Goal: Transaction & Acquisition: Purchase product/service

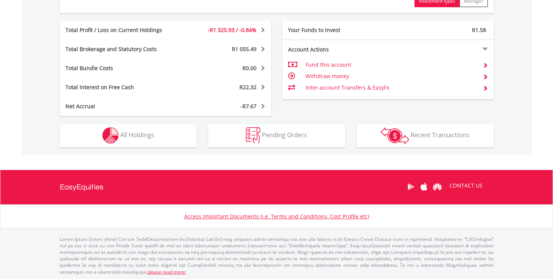
scroll to position [418, 0]
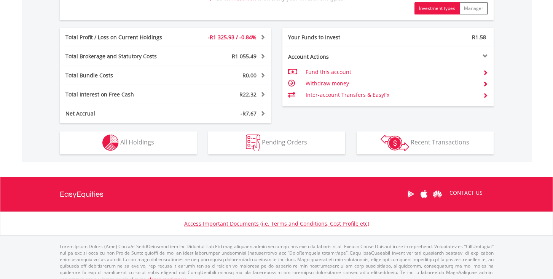
click at [145, 145] on span "All Holdings" at bounding box center [137, 142] width 34 height 8
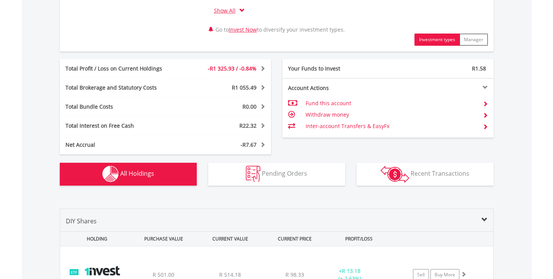
scroll to position [393, 0]
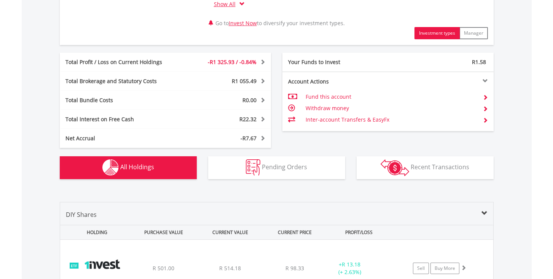
click at [429, 168] on span "Recent Transactions" at bounding box center [440, 167] width 59 height 8
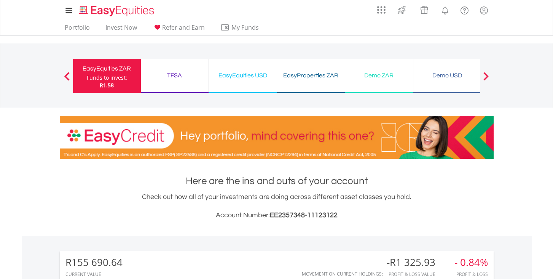
scroll to position [0, 0]
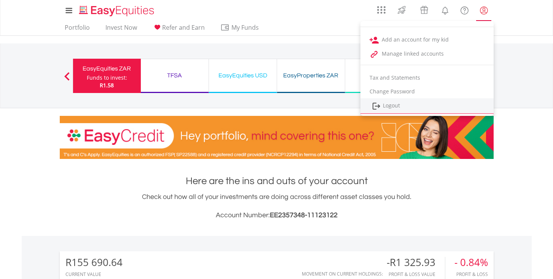
click at [405, 103] on link "Logout" at bounding box center [427, 106] width 133 height 16
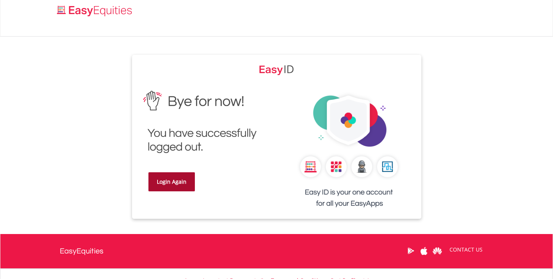
click at [165, 186] on link "Login Again" at bounding box center [171, 181] width 46 height 19
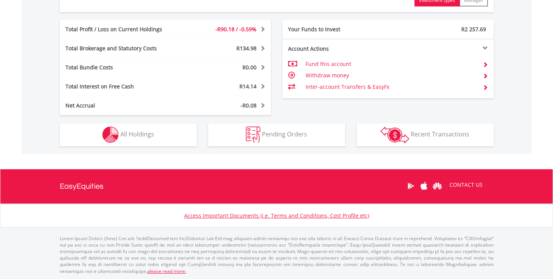
scroll to position [426, 0]
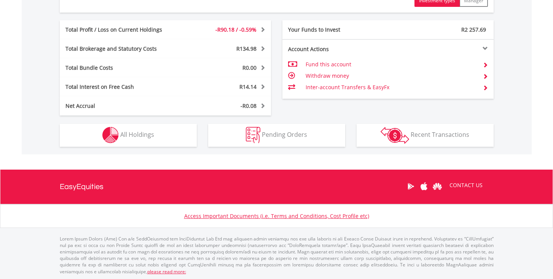
click at [140, 134] on span "All Holdings" at bounding box center [137, 134] width 34 height 8
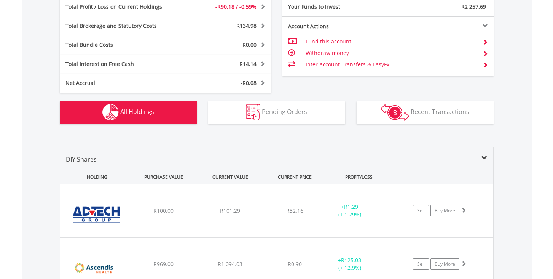
scroll to position [448, 0]
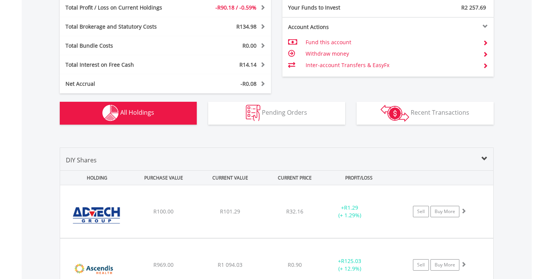
click at [421, 113] on span "Recent Transactions" at bounding box center [440, 112] width 59 height 8
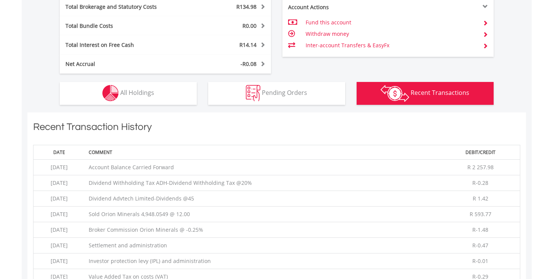
scroll to position [465, 0]
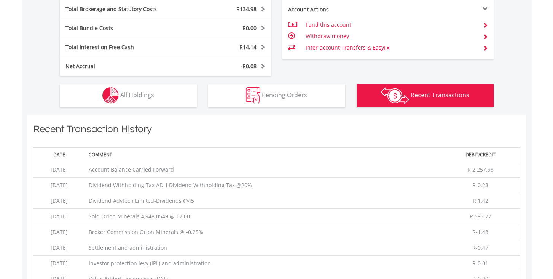
click at [150, 98] on span "All Holdings" at bounding box center [137, 95] width 34 height 8
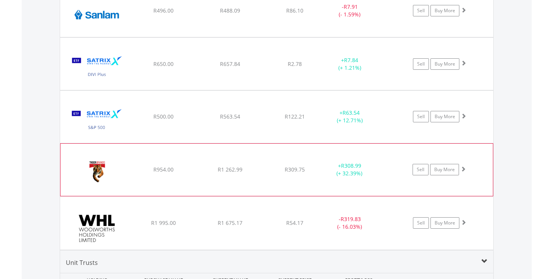
scroll to position [1472, 0]
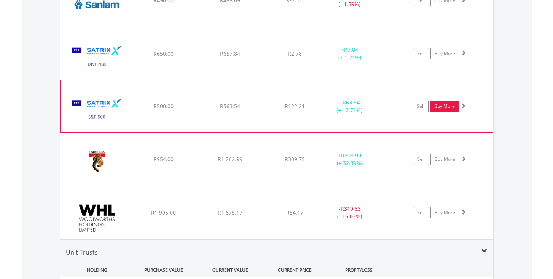
click at [447, 102] on link "Buy More" at bounding box center [444, 106] width 29 height 11
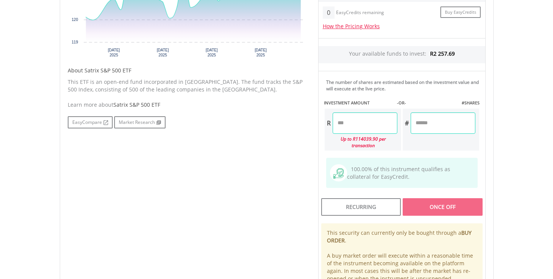
scroll to position [338, 0]
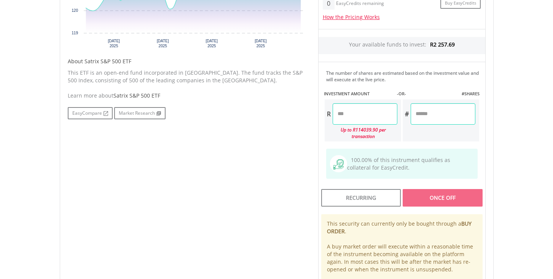
click at [351, 118] on input "number" at bounding box center [365, 113] width 65 height 21
click at [423, 201] on div "Last Updated Price: 15-min. Delay* Price Update Cost: 0 Credits Market Closed S…" at bounding box center [402, 105] width 179 height 383
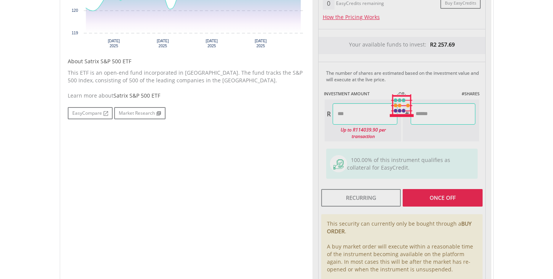
type input "******"
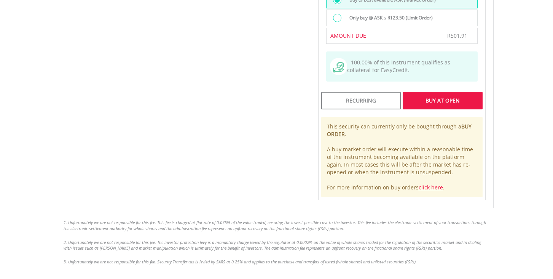
scroll to position [622, 0]
click at [430, 97] on div "Buy At Open" at bounding box center [443, 102] width 80 height 18
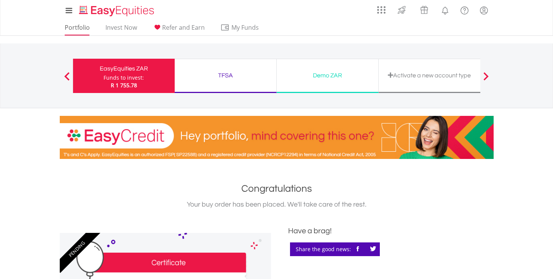
click at [80, 26] on link "Portfolio" at bounding box center [77, 30] width 31 height 12
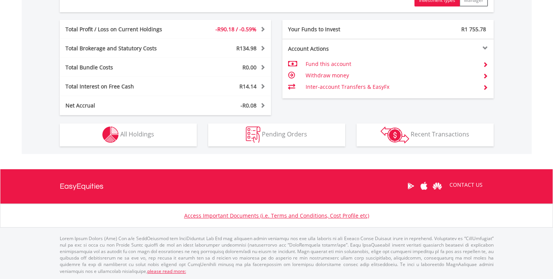
scroll to position [426, 0]
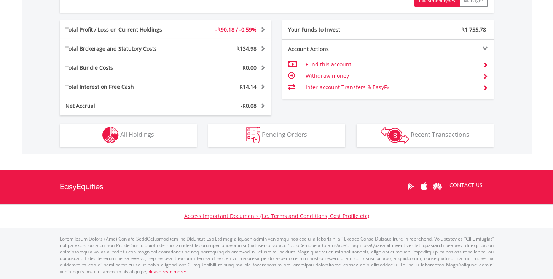
click at [173, 139] on button "Holdings All Holdings" at bounding box center [128, 135] width 137 height 23
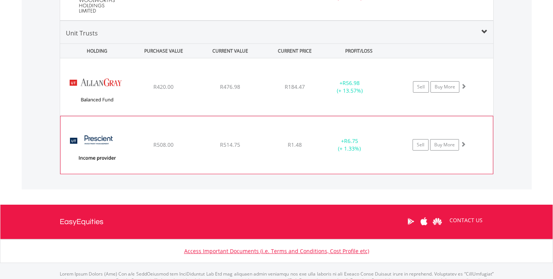
scroll to position [1694, 0]
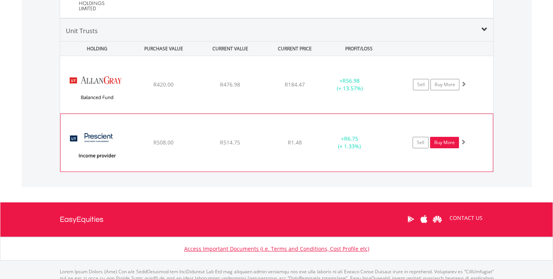
click at [451, 140] on link "Buy More" at bounding box center [444, 142] width 29 height 11
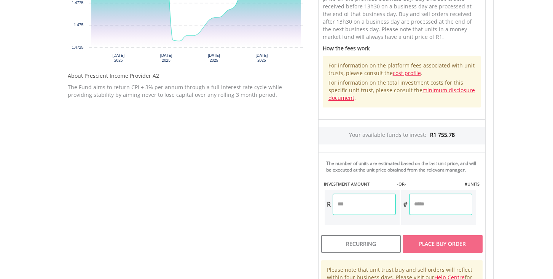
scroll to position [364, 0]
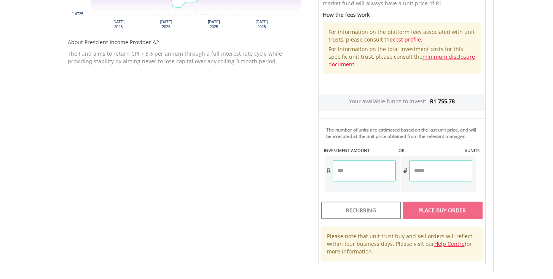
click at [359, 177] on input "number" at bounding box center [364, 170] width 63 height 21
click at [436, 218] on div "Unit Price R1.48 How the Pricing Works Unit trusts use forward pricing. The pri…" at bounding box center [402, 79] width 179 height 369
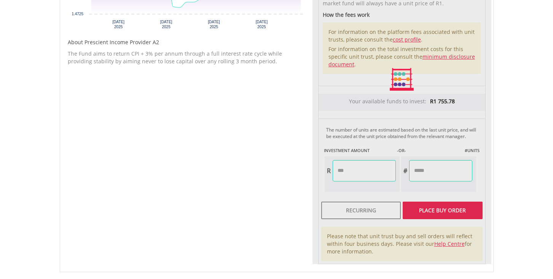
type input "******"
type input "********"
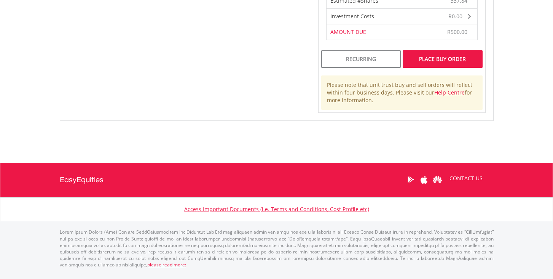
scroll to position [593, 0]
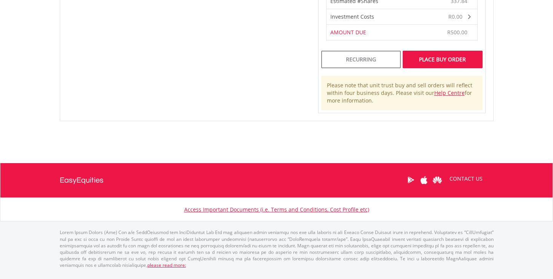
click at [445, 68] on div "Place Buy Order" at bounding box center [443, 60] width 80 height 18
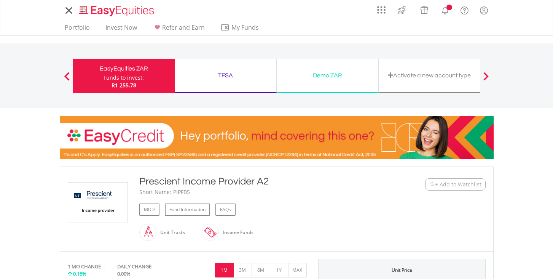
scroll to position [55, 0]
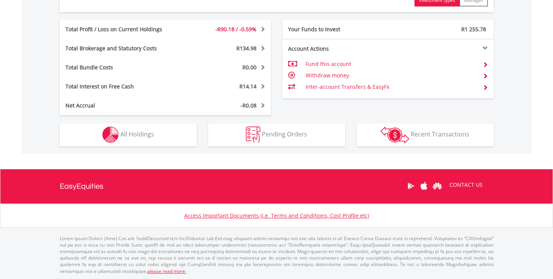
scroll to position [426, 0]
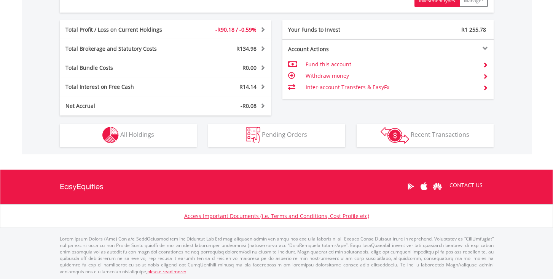
click at [169, 131] on button "Holdings All Holdings" at bounding box center [128, 135] width 137 height 23
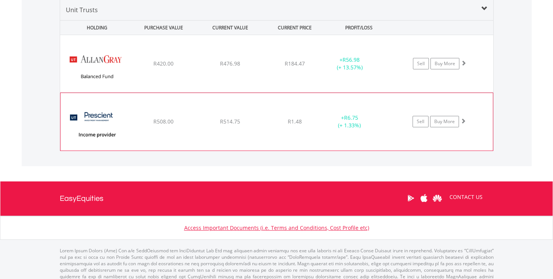
scroll to position [1708, 0]
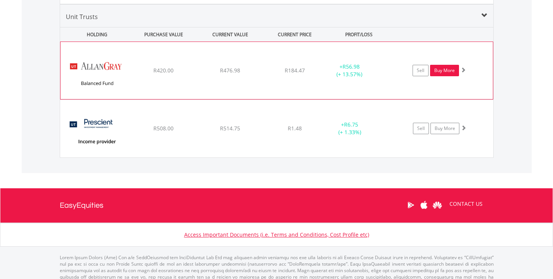
click at [440, 73] on link "Buy More" at bounding box center [444, 70] width 29 height 11
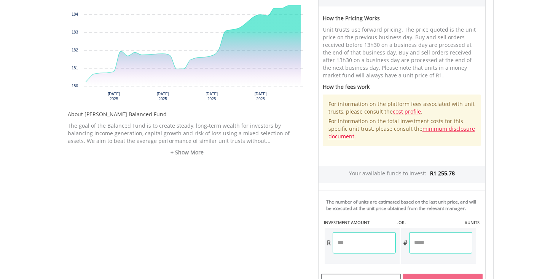
scroll to position [296, 0]
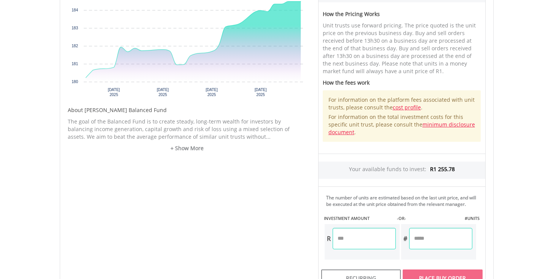
click at [351, 245] on input "number" at bounding box center [364, 238] width 63 height 21
type input "******"
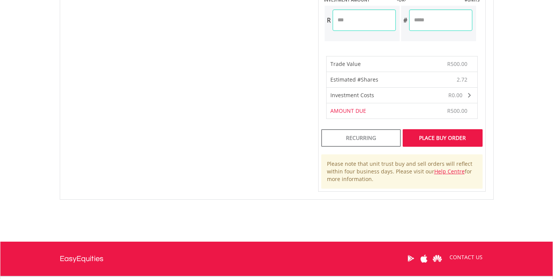
scroll to position [526, 0]
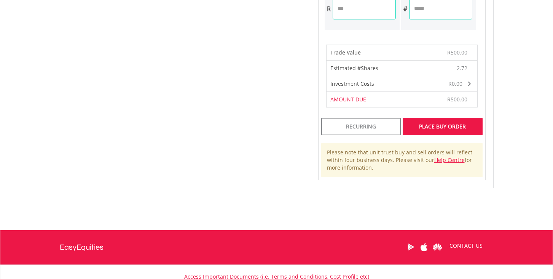
click at [442, 131] on div "Place Buy Order" at bounding box center [443, 127] width 80 height 18
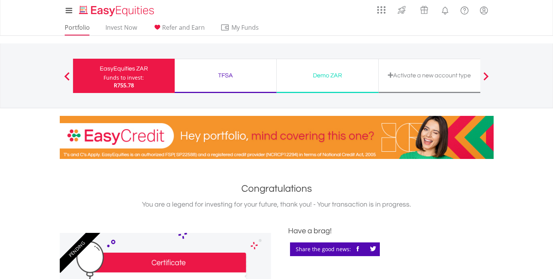
click at [75, 27] on link "Portfolio" at bounding box center [77, 30] width 31 height 12
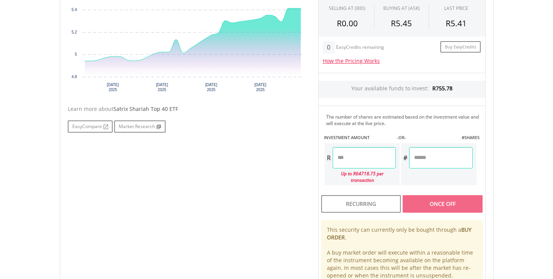
scroll to position [294, 0]
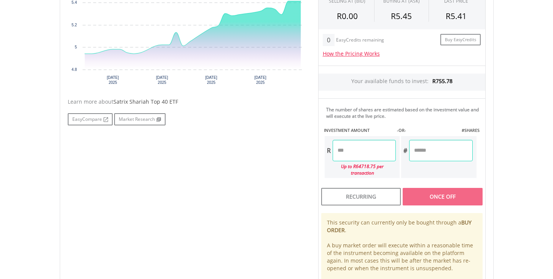
click at [359, 150] on input "number" at bounding box center [364, 150] width 63 height 21
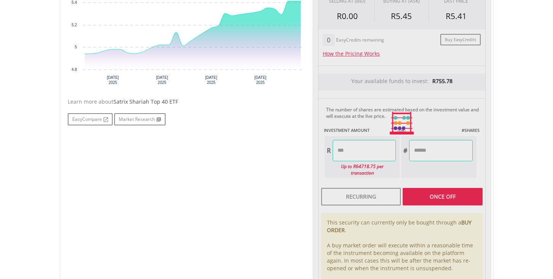
click at [418, 195] on div "Last Updated Price: 15-min. Delay* Price Update Cost: 0 Credits Market Closed S…" at bounding box center [402, 124] width 179 height 346
type input "******"
type input "*******"
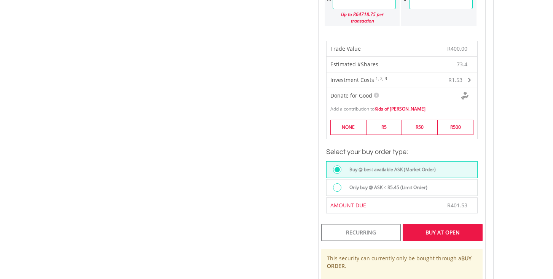
scroll to position [484, 0]
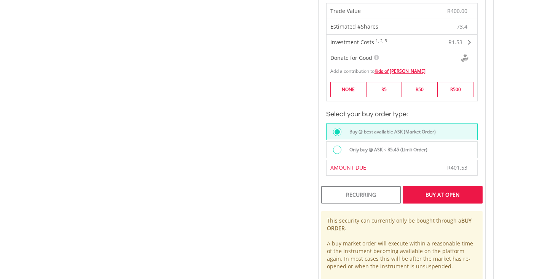
click at [428, 196] on div "Buy At Open" at bounding box center [443, 195] width 80 height 18
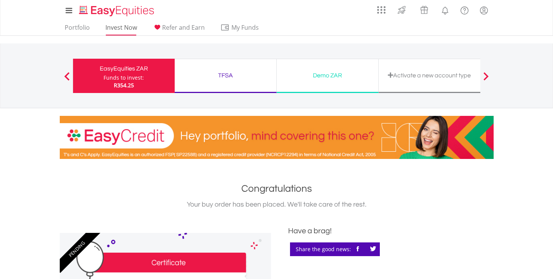
click at [120, 27] on link "Invest Now" at bounding box center [121, 30] width 38 height 12
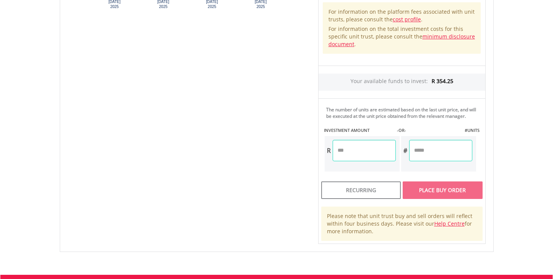
scroll to position [380, 0]
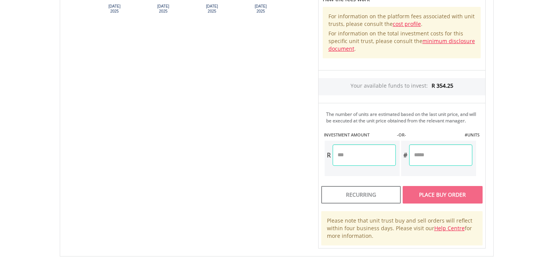
click at [371, 161] on input "number" at bounding box center [364, 154] width 63 height 21
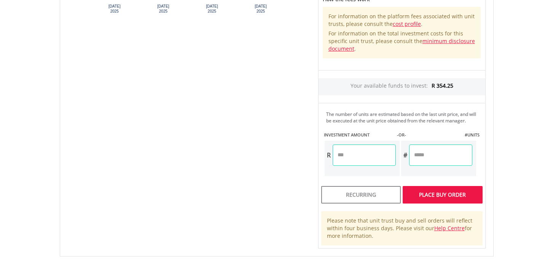
click at [437, 202] on div "Unit Price R 1.40 How the Pricing Works Unit trusts use forward pricing. The pr…" at bounding box center [402, 63] width 179 height 369
type input "******"
type input "********"
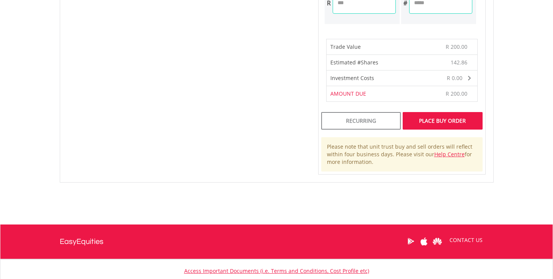
scroll to position [537, 0]
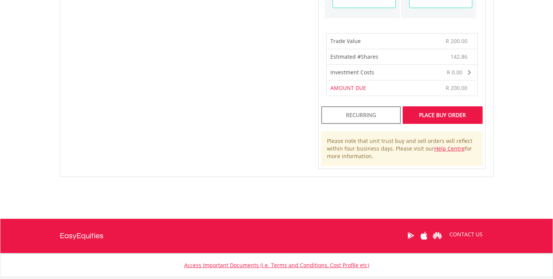
click at [437, 120] on div "Place Buy Order" at bounding box center [443, 115] width 80 height 18
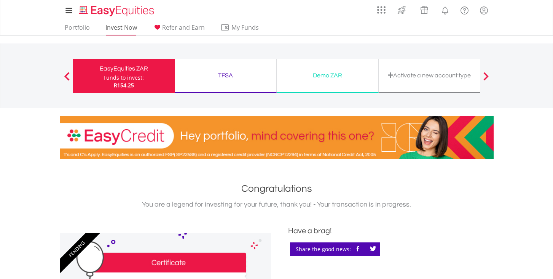
click at [124, 30] on link "Invest Now" at bounding box center [121, 30] width 38 height 12
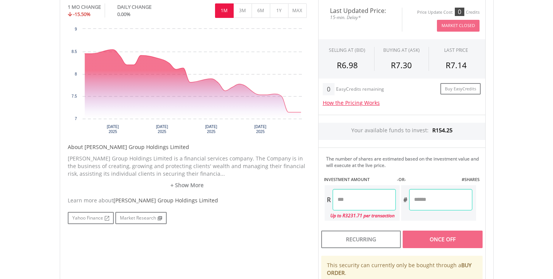
scroll to position [245, 0]
click at [349, 199] on input "number" at bounding box center [364, 198] width 63 height 21
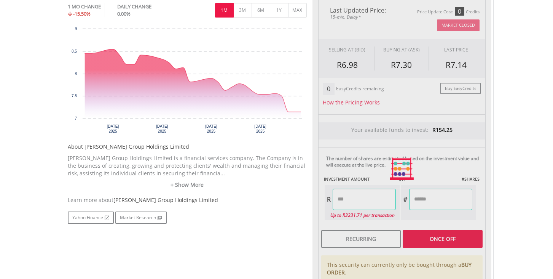
click at [444, 246] on div "Last Updated Price: 15-min. Delay* Price Update Cost: 0 Credits Market Closed S…" at bounding box center [402, 168] width 179 height 339
type input "******"
type input "*******"
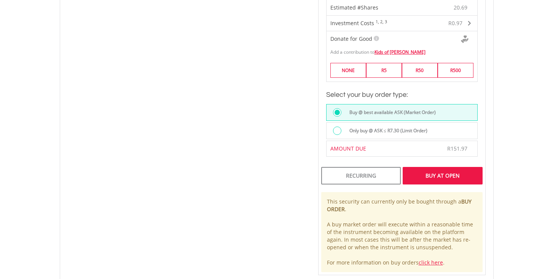
scroll to position [524, 0]
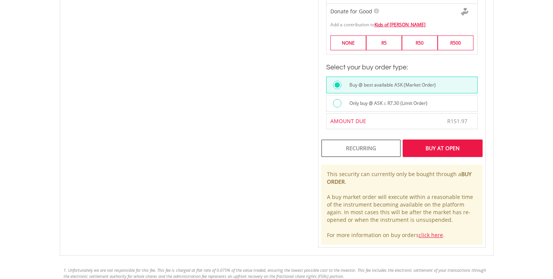
click at [448, 152] on div "Buy At Open" at bounding box center [443, 148] width 80 height 18
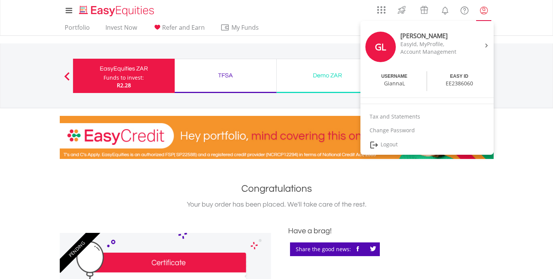
click at [483, 13] on lord-icon "My Profile" at bounding box center [484, 11] width 10 height 10
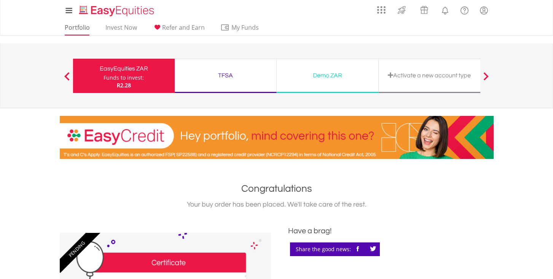
click at [83, 28] on link "Portfolio" at bounding box center [77, 30] width 31 height 12
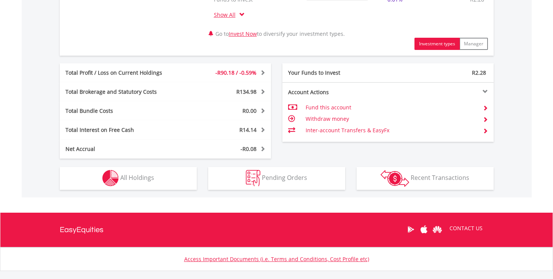
scroll to position [391, 0]
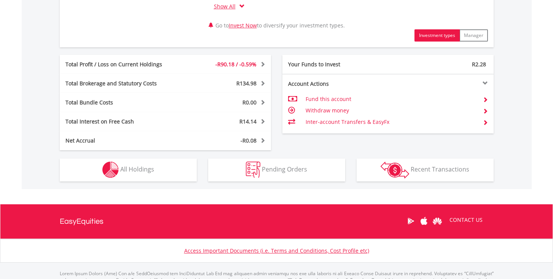
click at [172, 171] on button "Holdings All Holdings" at bounding box center [128, 169] width 137 height 23
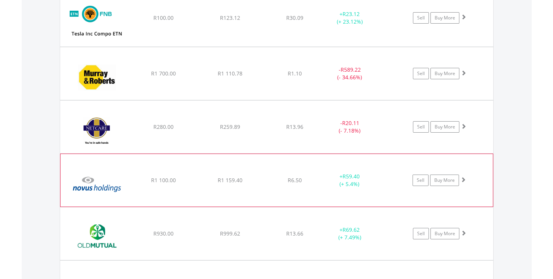
scroll to position [969, 0]
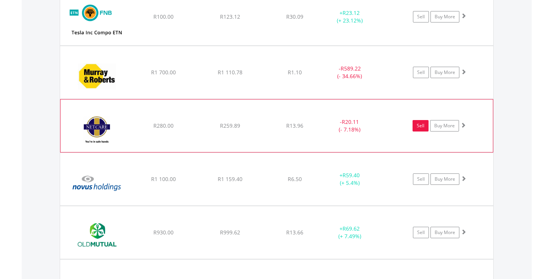
click at [421, 125] on link "Sell" at bounding box center [421, 125] width 16 height 11
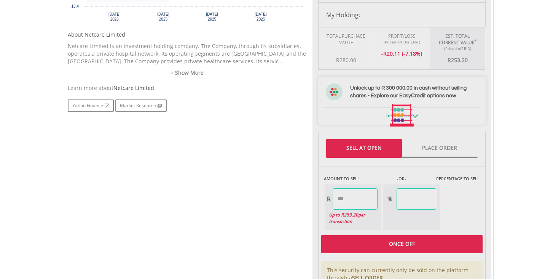
type input "******"
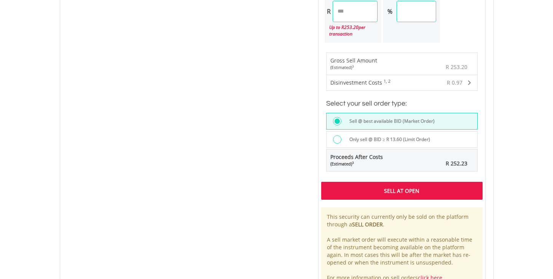
scroll to position [551, 0]
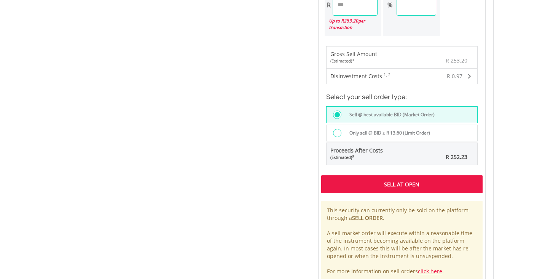
click at [402, 191] on div "Sell At Open" at bounding box center [401, 184] width 161 height 18
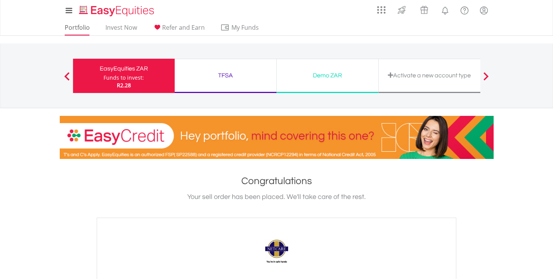
click at [84, 26] on link "Portfolio" at bounding box center [77, 30] width 31 height 12
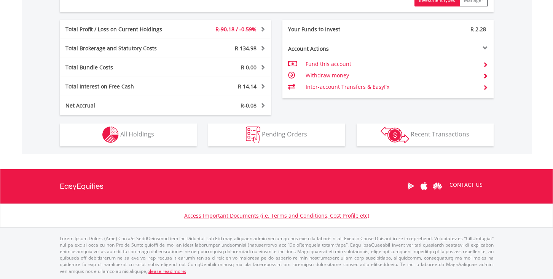
scroll to position [426, 0]
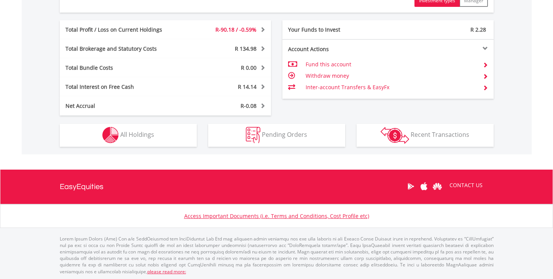
click at [166, 137] on button "Holdings All Holdings" at bounding box center [128, 135] width 137 height 23
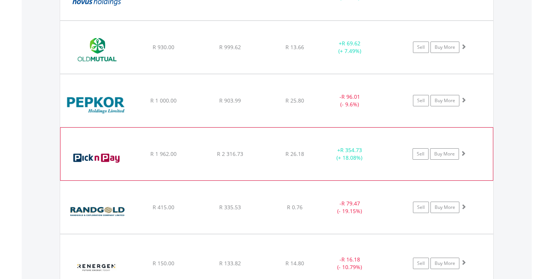
scroll to position [1154, 0]
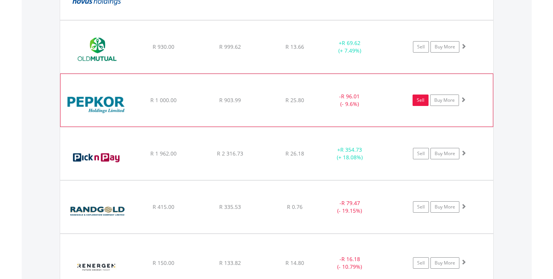
click at [420, 101] on link "Sell" at bounding box center [421, 99] width 16 height 11
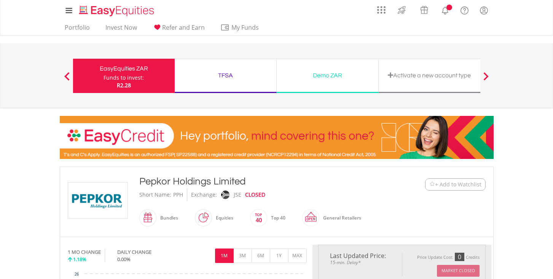
type input "******"
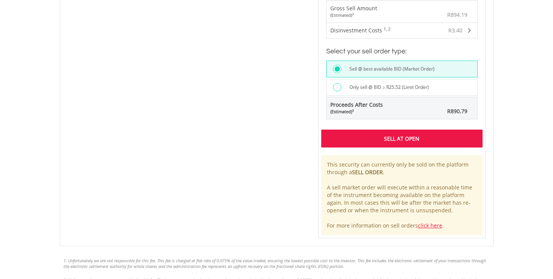
scroll to position [598, 0]
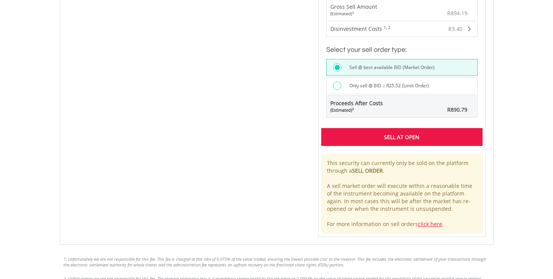
click at [404, 143] on div "Sell At Open" at bounding box center [401, 137] width 161 height 18
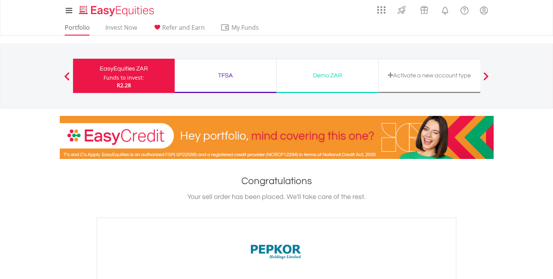
click at [83, 29] on link "Portfolio" at bounding box center [77, 30] width 31 height 12
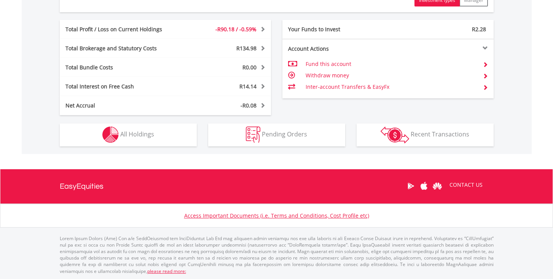
scroll to position [426, 0]
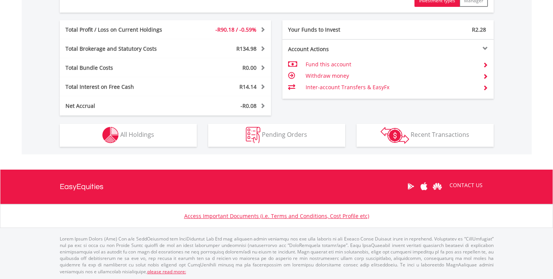
click at [176, 138] on button "Holdings All Holdings" at bounding box center [128, 135] width 137 height 23
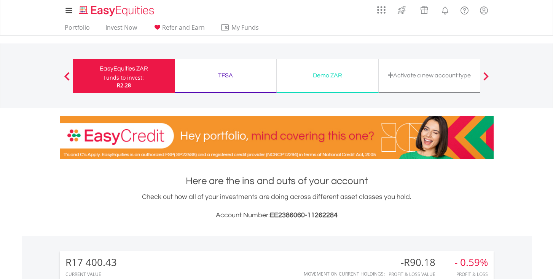
scroll to position [0, 0]
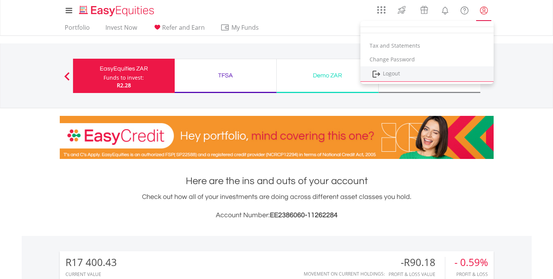
click at [404, 74] on link "Logout" at bounding box center [427, 74] width 133 height 16
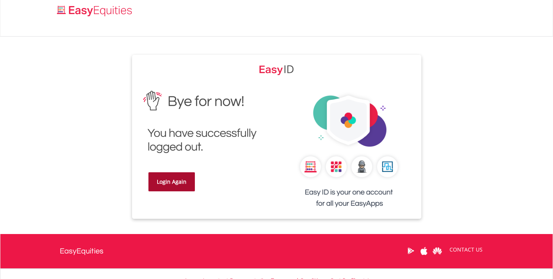
click at [185, 180] on link "Login Again" at bounding box center [171, 181] width 46 height 19
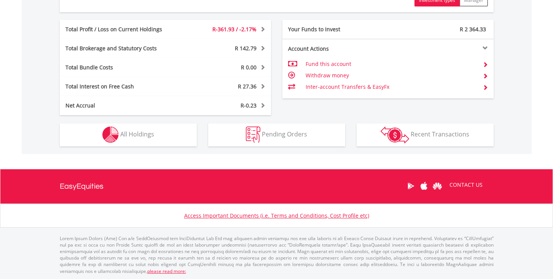
scroll to position [426, 0]
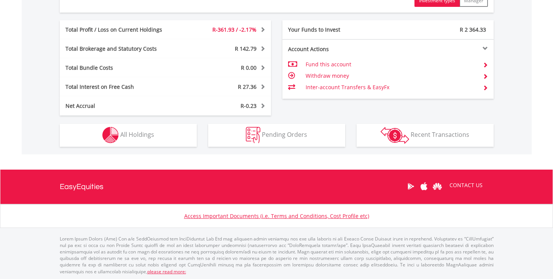
click at [158, 139] on button "Holdings All Holdings" at bounding box center [128, 135] width 137 height 23
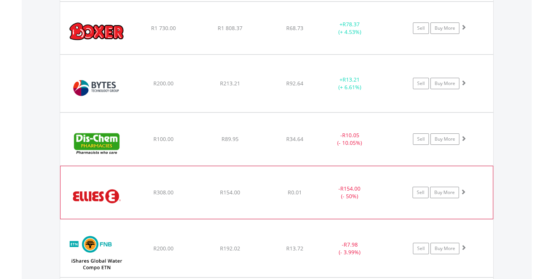
scroll to position [733, 0]
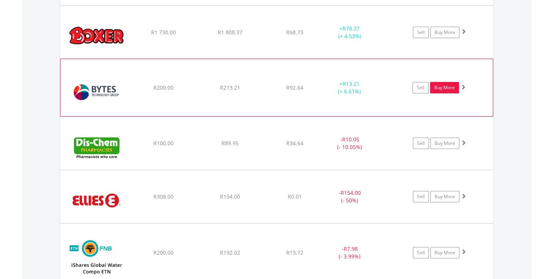
click at [439, 87] on link "Buy More" at bounding box center [444, 87] width 29 height 11
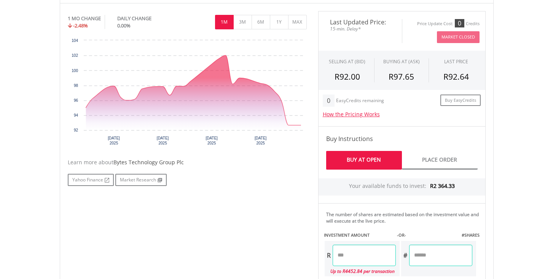
scroll to position [277, 0]
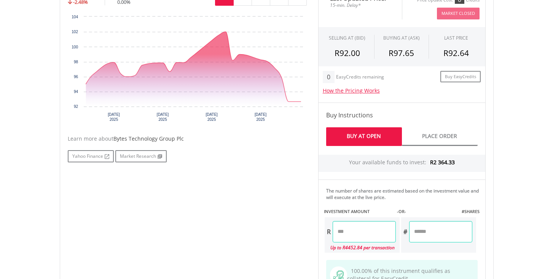
click at [363, 227] on input "number" at bounding box center [364, 231] width 63 height 21
click at [271, 248] on div "No chart available. 1 MO CHANGE -2.48% DAILY CHANGE 0.00% 1M 3M 6M 1Y MAX Chart…" at bounding box center [276, 197] width 429 height 421
type input "******"
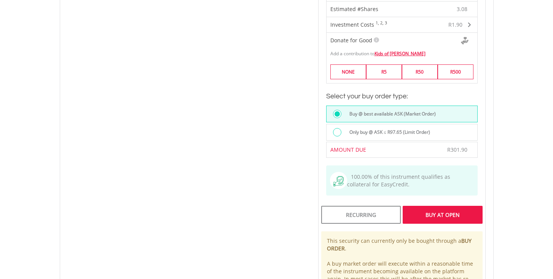
scroll to position [560, 0]
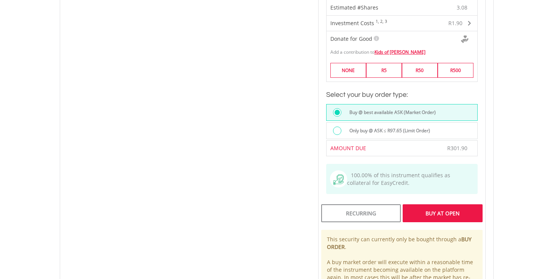
click at [431, 219] on div "Buy At Open" at bounding box center [443, 213] width 80 height 18
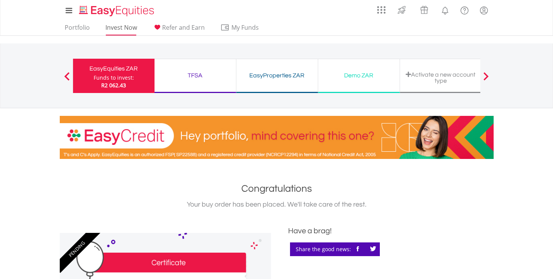
click at [117, 26] on link "Invest Now" at bounding box center [121, 30] width 38 height 12
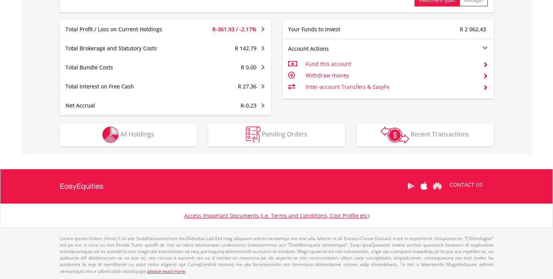
scroll to position [426, 0]
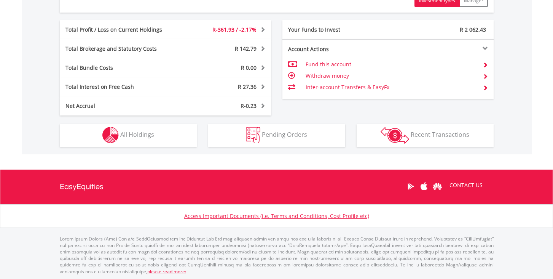
click at [139, 138] on span "All Holdings" at bounding box center [137, 134] width 34 height 8
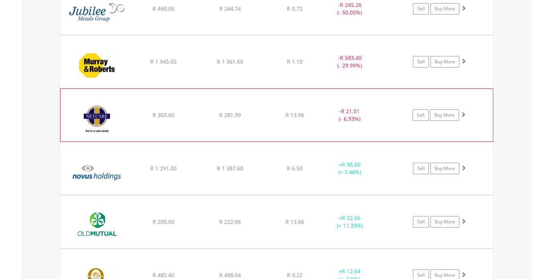
scroll to position [1093, 0]
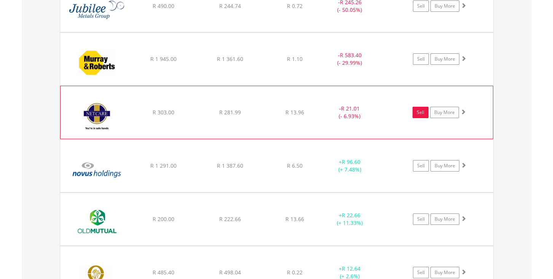
click at [425, 109] on link "Sell" at bounding box center [421, 112] width 16 height 11
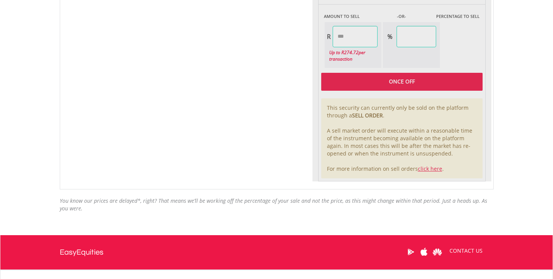
type input "******"
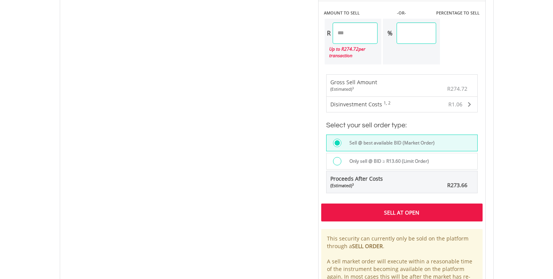
scroll to position [542, 0]
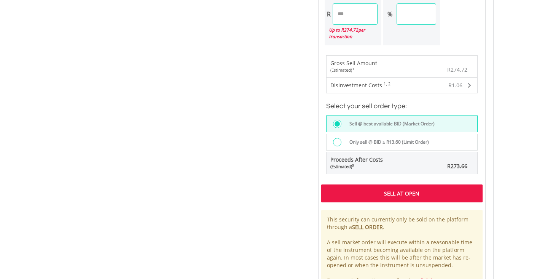
click at [397, 201] on div "Sell At Open" at bounding box center [401, 193] width 161 height 18
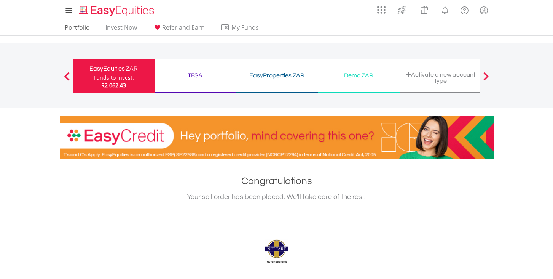
click at [83, 26] on link "Portfolio" at bounding box center [77, 30] width 31 height 12
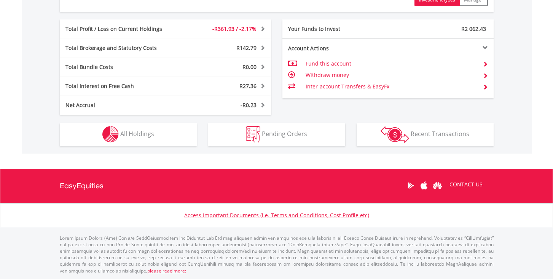
scroll to position [426, 0]
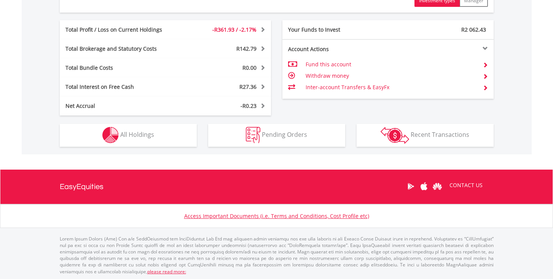
click at [148, 137] on span "All Holdings" at bounding box center [137, 134] width 34 height 8
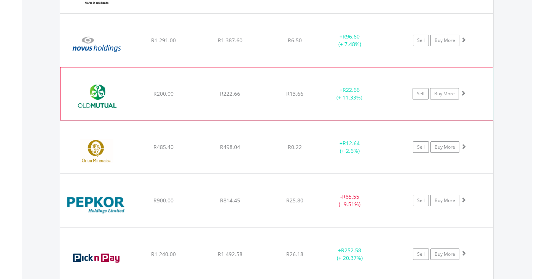
scroll to position [1278, 0]
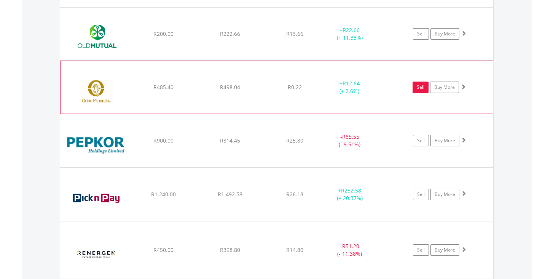
click at [425, 87] on link "Sell" at bounding box center [421, 86] width 16 height 11
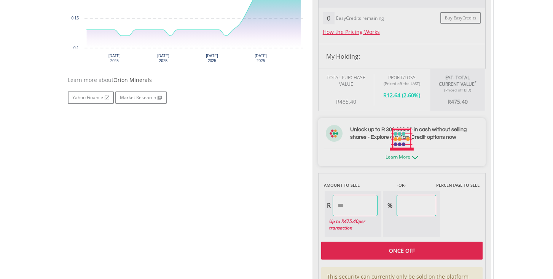
type input "******"
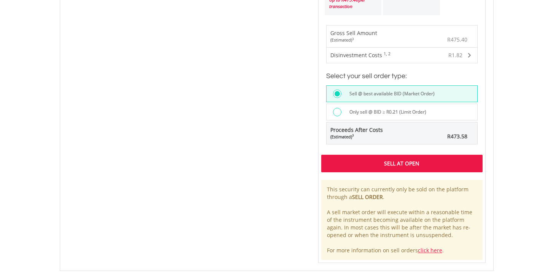
scroll to position [544, 0]
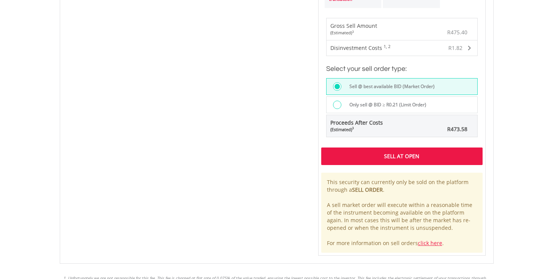
click at [396, 161] on div "Sell At Open" at bounding box center [401, 156] width 161 height 18
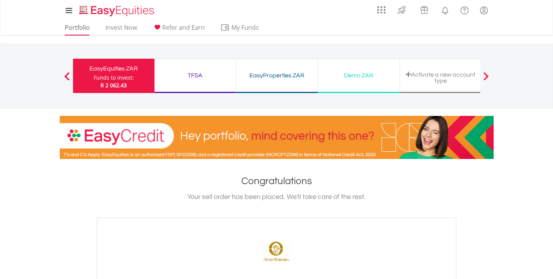
click at [77, 25] on link "Portfolio" at bounding box center [77, 30] width 31 height 12
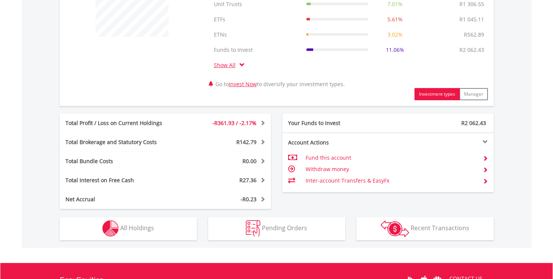
scroll to position [332, 0]
click at [164, 231] on button "Holdings All Holdings" at bounding box center [128, 228] width 137 height 23
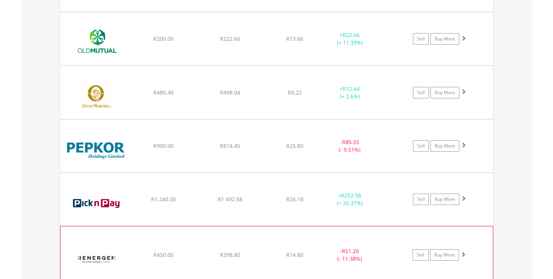
scroll to position [1284, 0]
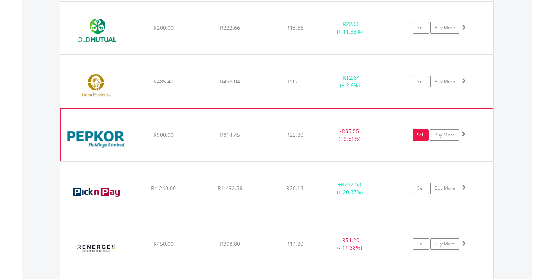
click at [421, 136] on link "Sell" at bounding box center [421, 134] width 16 height 11
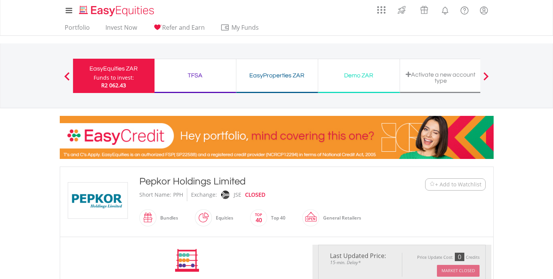
type input "******"
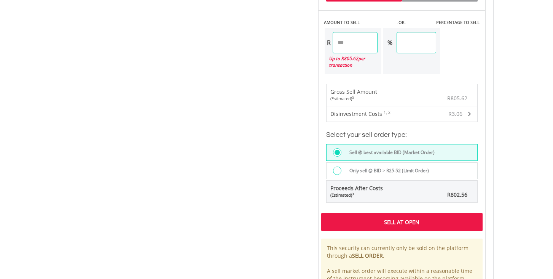
scroll to position [518, 0]
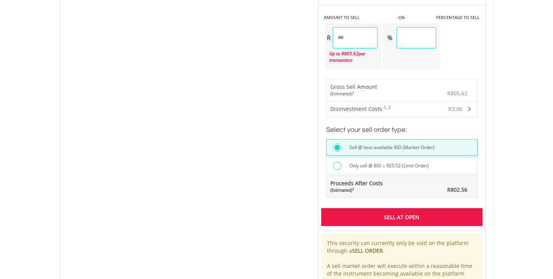
click at [413, 222] on div "Sell At Open" at bounding box center [401, 217] width 161 height 18
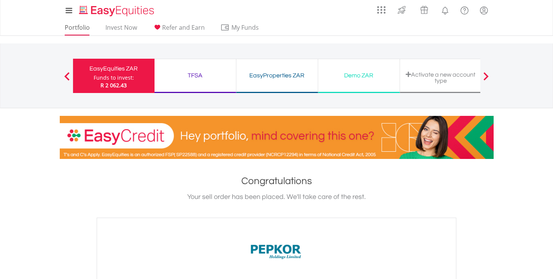
click at [81, 30] on link "Portfolio" at bounding box center [77, 30] width 31 height 12
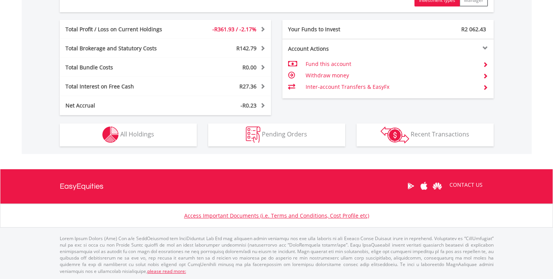
scroll to position [426, 0]
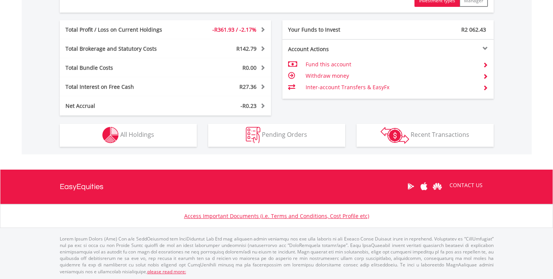
click at [145, 131] on span "All Holdings" at bounding box center [137, 134] width 34 height 8
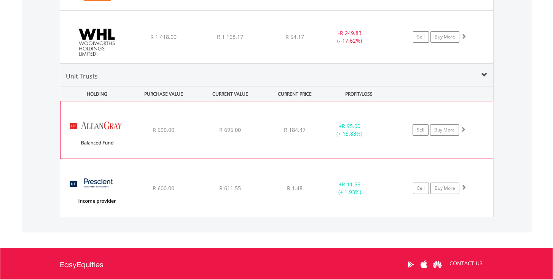
scroll to position [1988, 0]
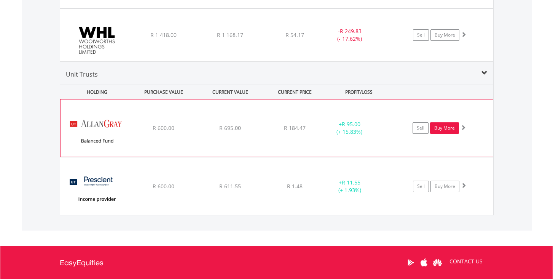
click at [448, 127] on link "Buy More" at bounding box center [444, 127] width 29 height 11
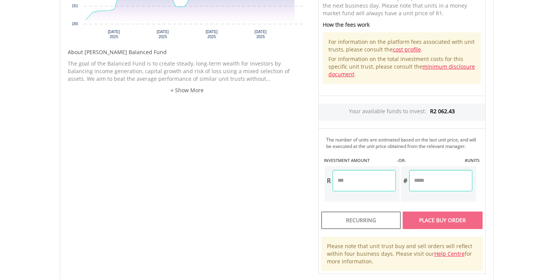
scroll to position [356, 0]
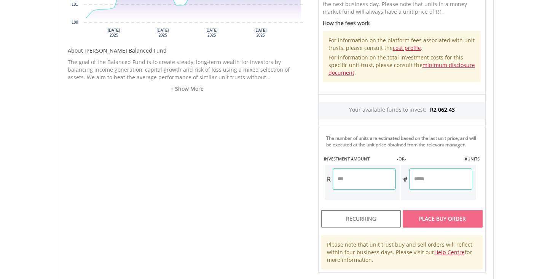
click at [367, 190] on input "number" at bounding box center [364, 178] width 63 height 21
click at [423, 227] on div "Unit Price R184.47 How the Pricing Works Unit trusts use forward pricing. The p…" at bounding box center [402, 87] width 179 height 369
type input "******"
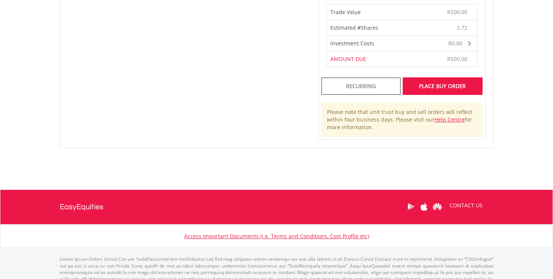
scroll to position [571, 0]
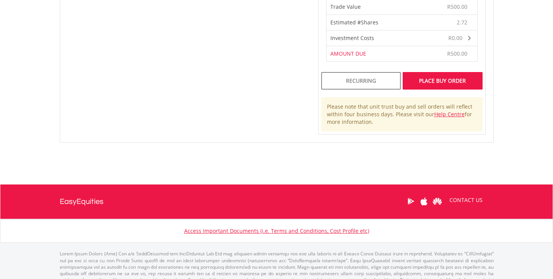
click at [451, 87] on div "Place Buy Order" at bounding box center [443, 81] width 80 height 18
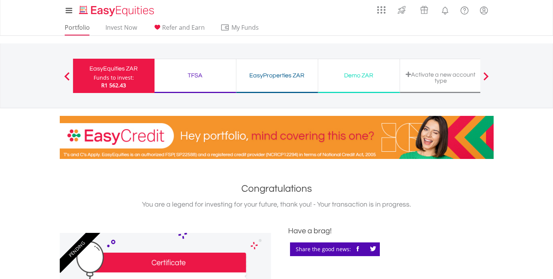
click at [85, 29] on link "Portfolio" at bounding box center [77, 30] width 31 height 12
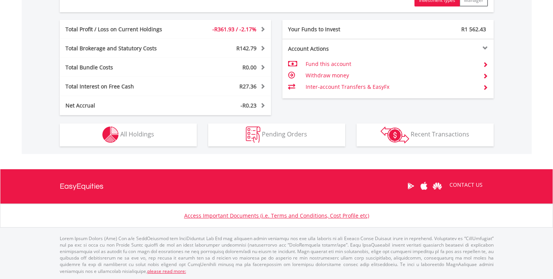
scroll to position [426, 0]
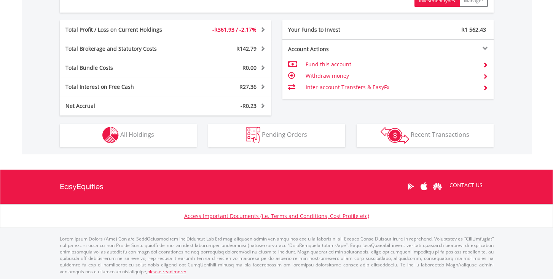
click at [157, 137] on button "Holdings All Holdings" at bounding box center [128, 135] width 137 height 23
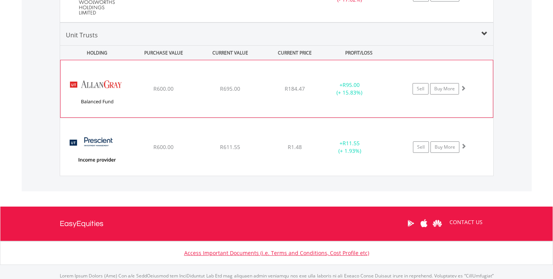
scroll to position [2030, 0]
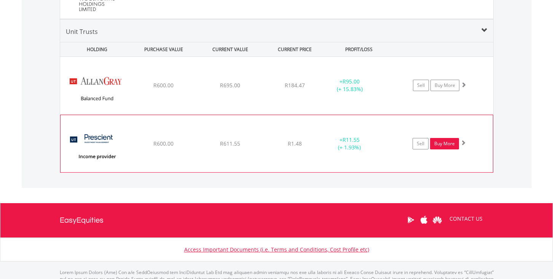
click at [443, 142] on link "Buy More" at bounding box center [444, 143] width 29 height 11
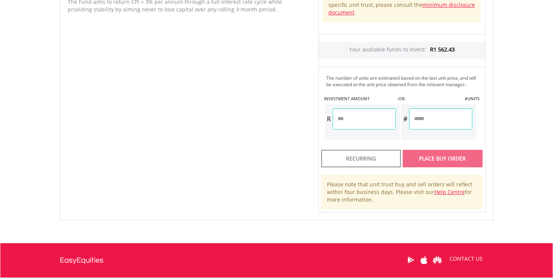
scroll to position [417, 0]
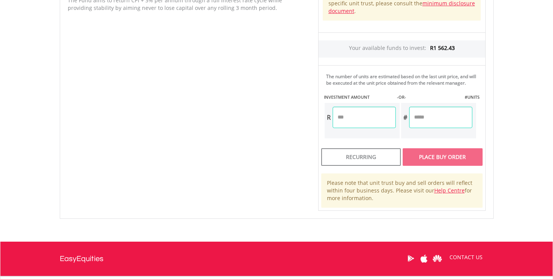
click at [364, 121] on input "number" at bounding box center [364, 117] width 63 height 21
click at [426, 164] on div "Unit Price R1.48 How the Pricing Works Unit trusts use forward pricing. The pri…" at bounding box center [402, 26] width 179 height 369
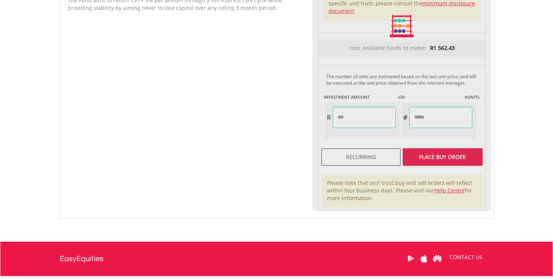
type input "******"
type input "********"
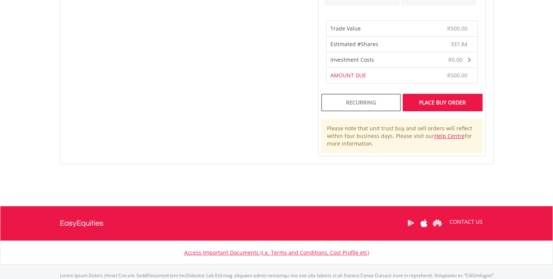
scroll to position [558, 0]
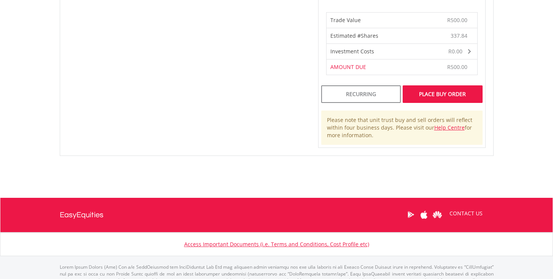
click at [435, 97] on div "Place Buy Order" at bounding box center [443, 94] width 80 height 18
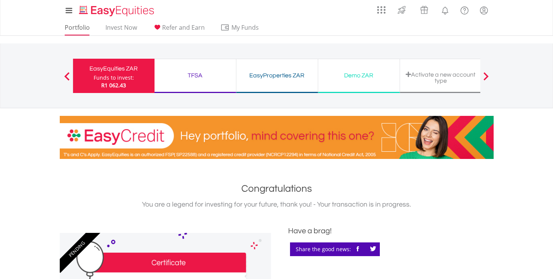
click at [84, 27] on link "Portfolio" at bounding box center [77, 30] width 31 height 12
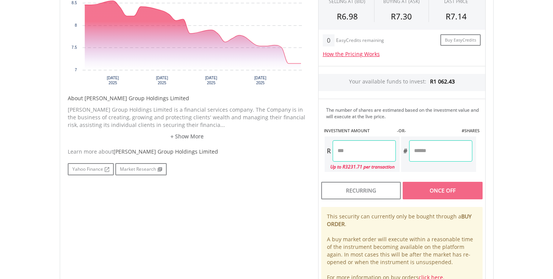
scroll to position [299, 0]
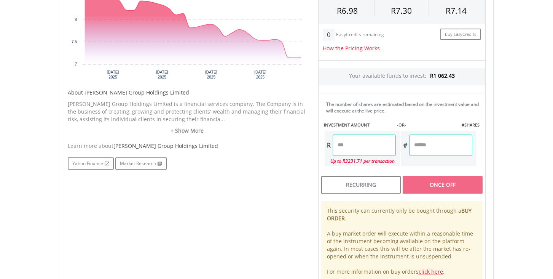
click at [380, 143] on input "number" at bounding box center [364, 144] width 63 height 21
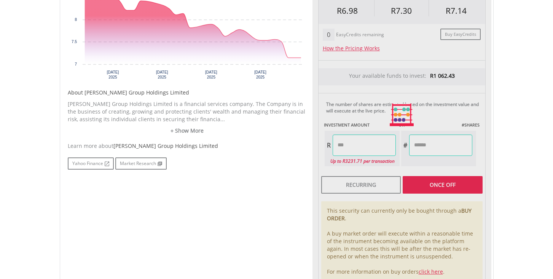
click at [452, 189] on div "Last Updated Price: 15-min. Delay* Price Update Cost: 0 Credits Market Closed S…" at bounding box center [402, 114] width 179 height 339
type input "******"
type input "*******"
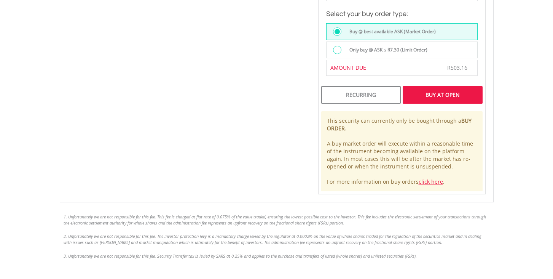
scroll to position [576, 0]
click at [441, 101] on div "Buy At Open" at bounding box center [443, 96] width 80 height 18
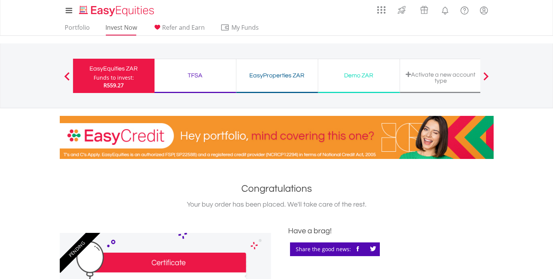
click at [115, 28] on link "Invest Now" at bounding box center [121, 30] width 38 height 12
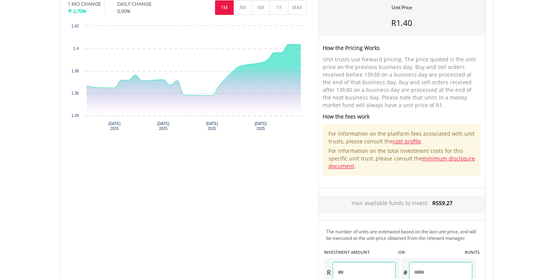
scroll to position [285, 0]
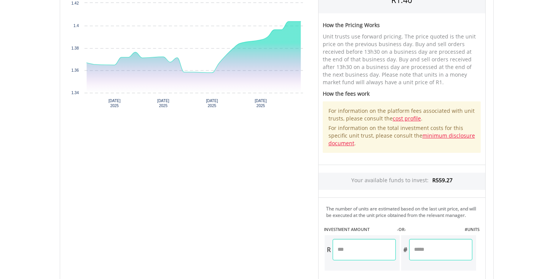
click at [350, 255] on input "number" at bounding box center [364, 249] width 63 height 21
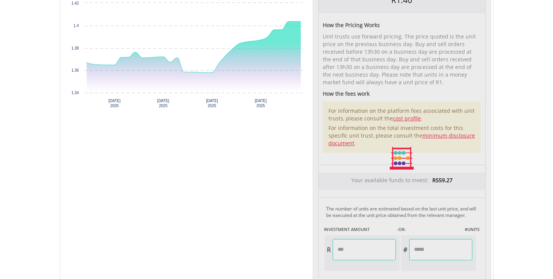
type input "******"
type input "********"
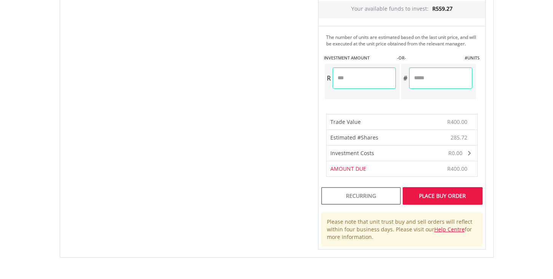
scroll to position [458, 0]
click at [442, 198] on div "Place Buy Order" at bounding box center [443, 195] width 80 height 18
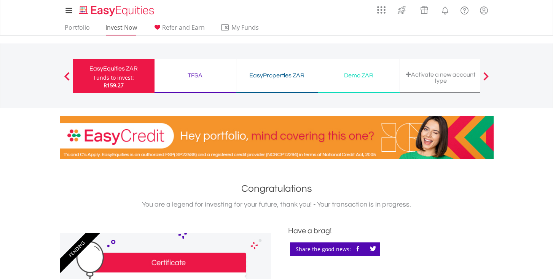
click at [131, 28] on link "Invest Now" at bounding box center [121, 30] width 38 height 12
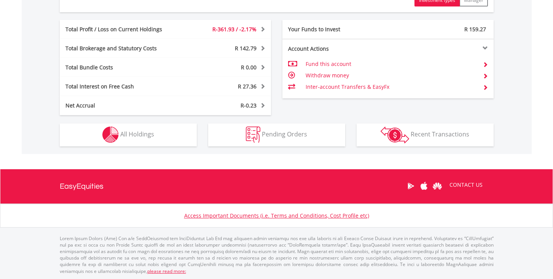
scroll to position [426, 0]
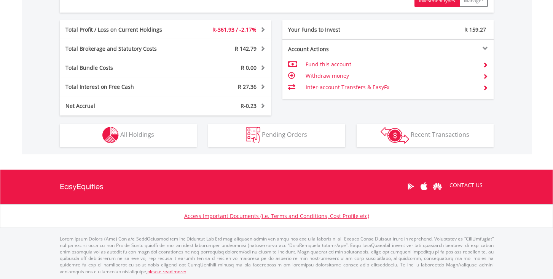
click at [175, 139] on button "Holdings All Holdings" at bounding box center [128, 135] width 137 height 23
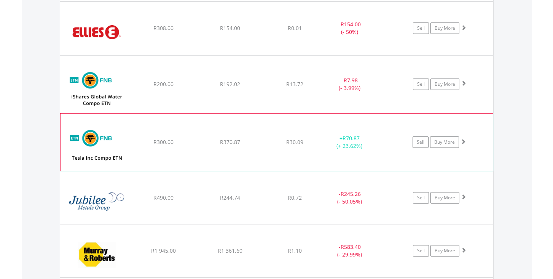
scroll to position [906, 0]
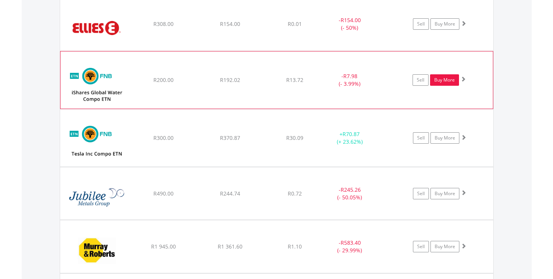
click at [446, 78] on link "Buy More" at bounding box center [444, 79] width 29 height 11
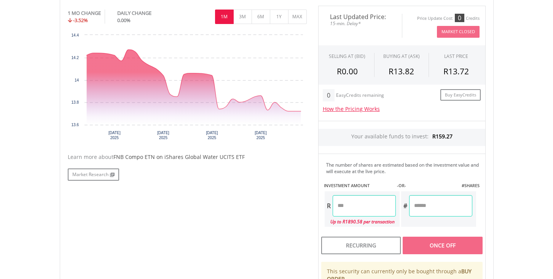
scroll to position [241, 0]
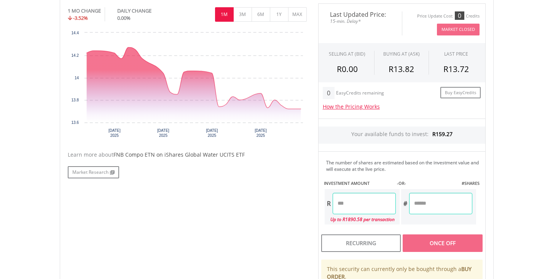
click at [361, 203] on input "number" at bounding box center [364, 203] width 63 height 21
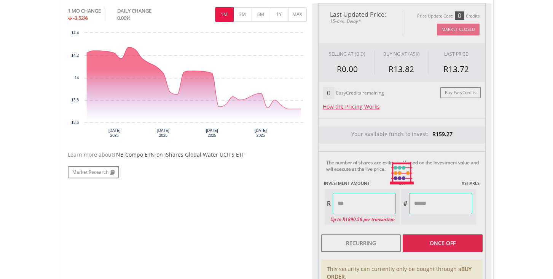
type input "*****"
type input "******"
click at [439, 248] on div "Last Updated Price: 15-min. Delay* Price Update Cost: 0 Credits Market Closed S…" at bounding box center [402, 172] width 179 height 339
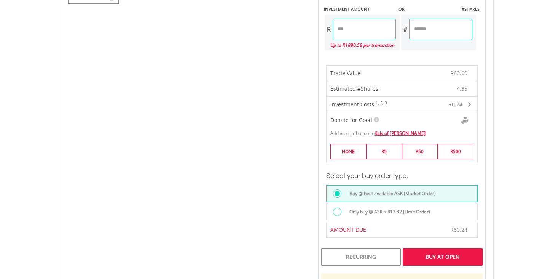
scroll to position [415, 0]
click at [441, 261] on div "Buy At Open" at bounding box center [443, 256] width 80 height 18
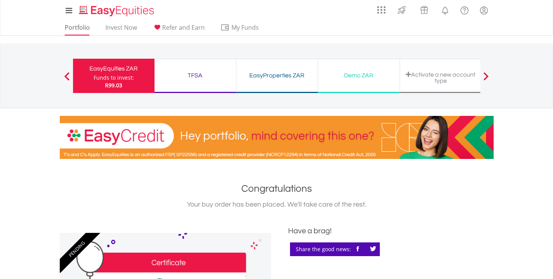
click at [80, 26] on link "Portfolio" at bounding box center [77, 30] width 31 height 12
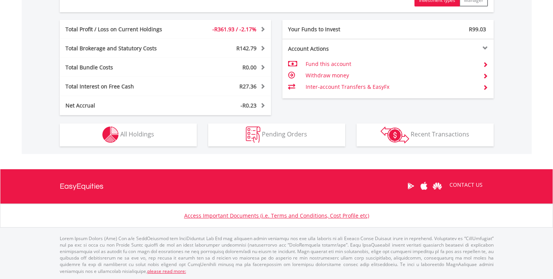
scroll to position [426, 0]
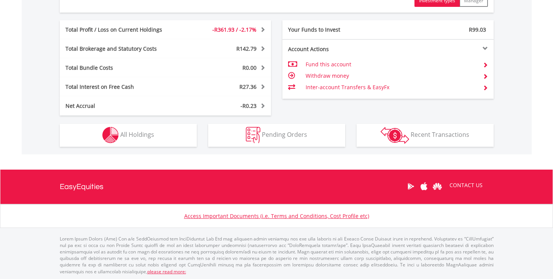
click at [173, 135] on button "Holdings All Holdings" at bounding box center [128, 135] width 137 height 23
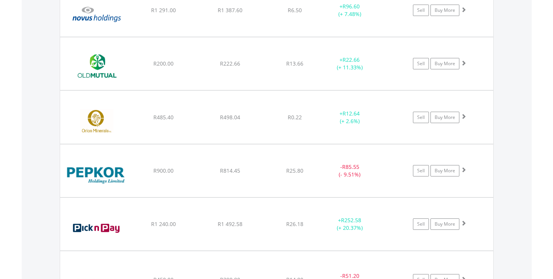
scroll to position [1226, 0]
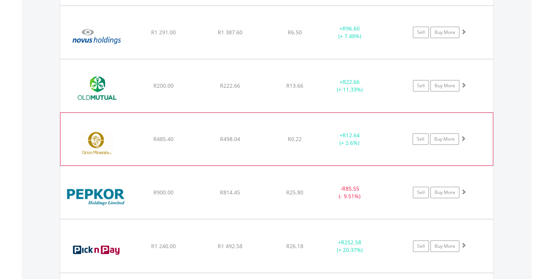
click at [173, 135] on span "R485.40" at bounding box center [163, 138] width 20 height 7
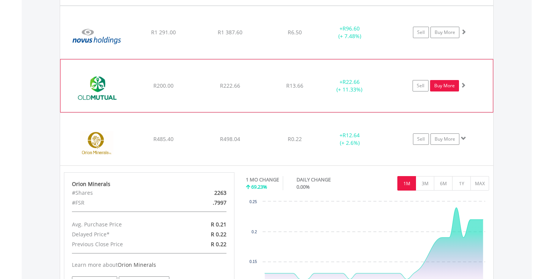
click at [445, 85] on link "Buy More" at bounding box center [444, 85] width 29 height 11
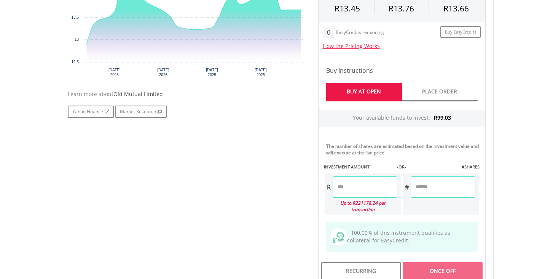
scroll to position [322, 0]
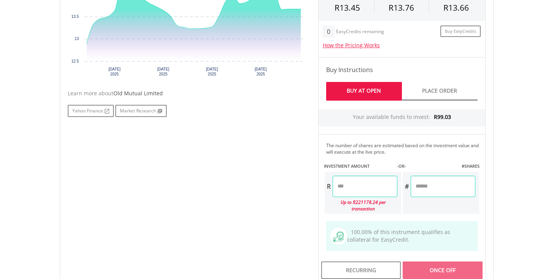
click at [356, 191] on input "number" at bounding box center [365, 186] width 65 height 21
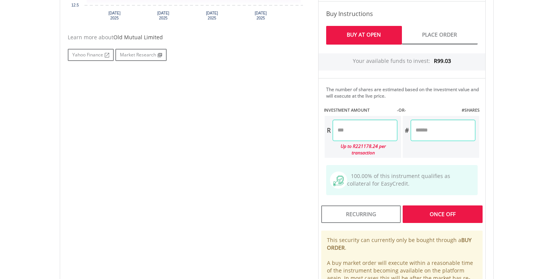
scroll to position [378, 0]
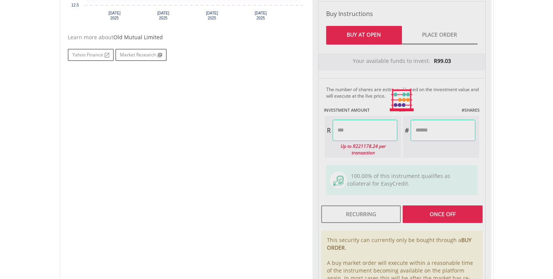
click at [443, 211] on div "Last Updated Price: 15-min. Delay* Price Update Cost: 0 Credits Market Closed S…" at bounding box center [402, 99] width 179 height 427
type input "*****"
type input "******"
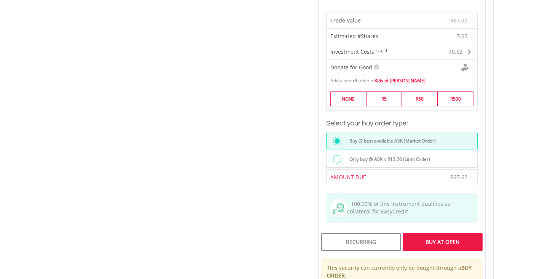
scroll to position [555, 0]
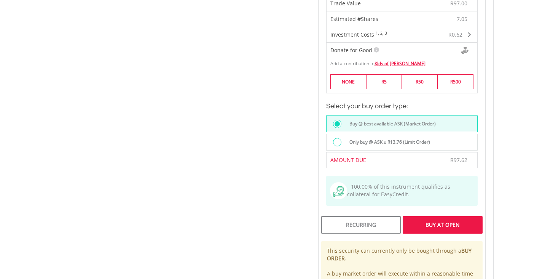
click at [436, 227] on div "Buy At Open" at bounding box center [443, 225] width 80 height 18
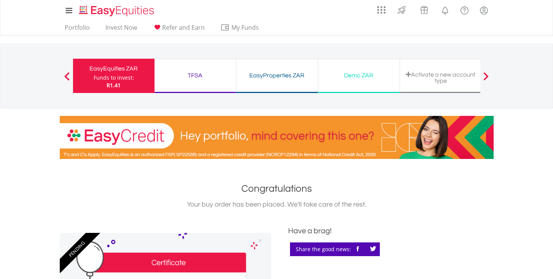
scroll to position [2, 0]
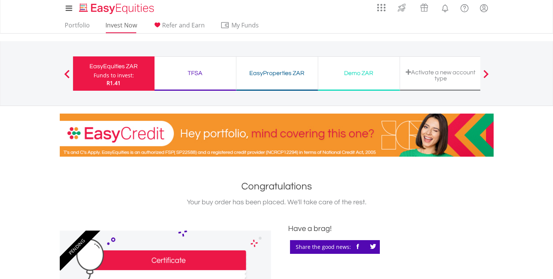
click at [128, 26] on link "Invest Now" at bounding box center [121, 27] width 38 height 12
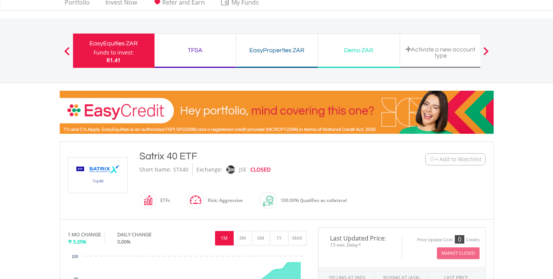
scroll to position [26, 0]
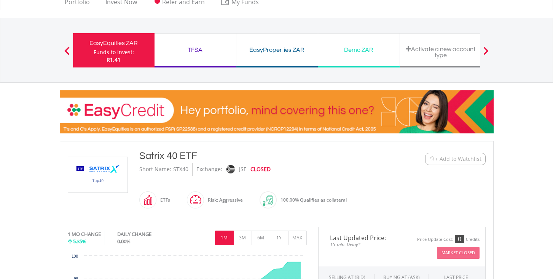
click at [445, 157] on span "+ Add to Watchlist" at bounding box center [458, 159] width 46 height 8
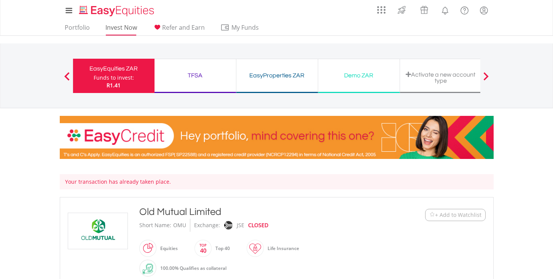
click at [132, 26] on link "Invest Now" at bounding box center [121, 30] width 38 height 12
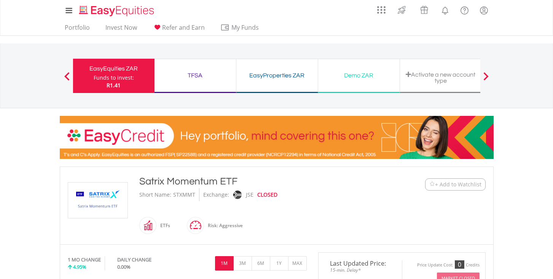
click at [445, 182] on span "+ Add to Watchlist" at bounding box center [458, 184] width 46 height 8
click at [113, 29] on link "Invest Now" at bounding box center [121, 30] width 38 height 12
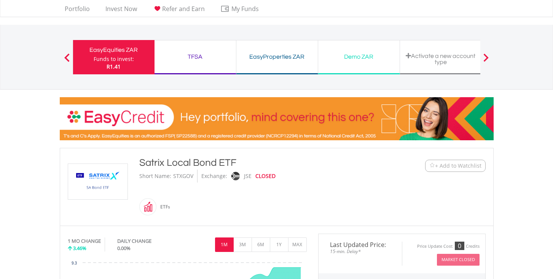
scroll to position [10, 0]
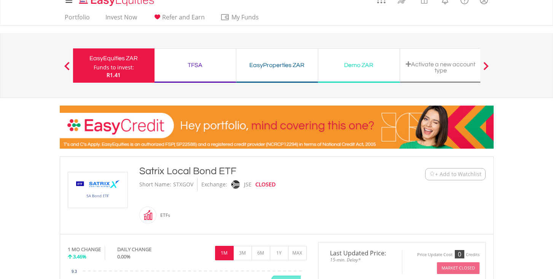
click at [445, 171] on span "+ Add to Watchlist" at bounding box center [458, 174] width 46 height 8
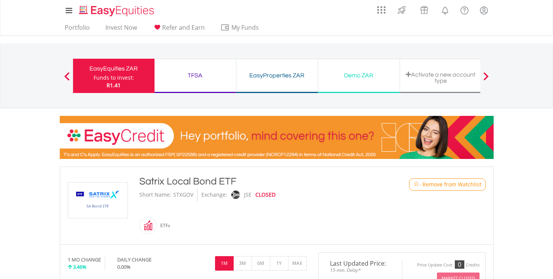
scroll to position [0, 0]
